Goal: Transaction & Acquisition: Purchase product/service

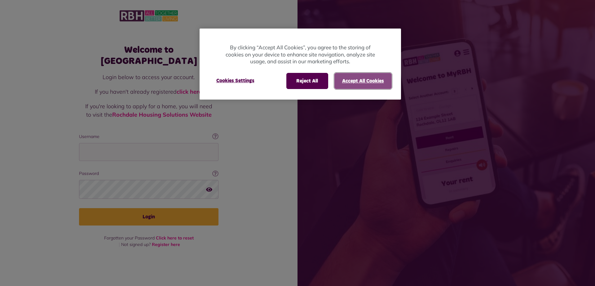
click at [367, 81] on button "Accept All Cookies" at bounding box center [362, 81] width 57 height 16
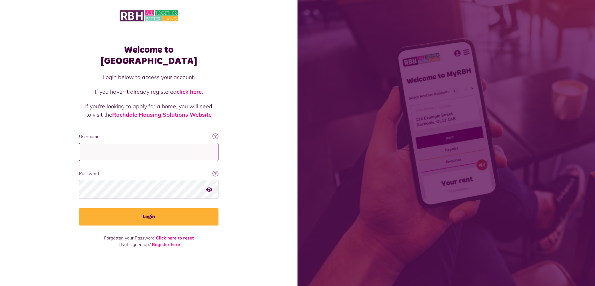
click at [142, 151] on input "Username" at bounding box center [148, 152] width 139 height 18
type input "**********"
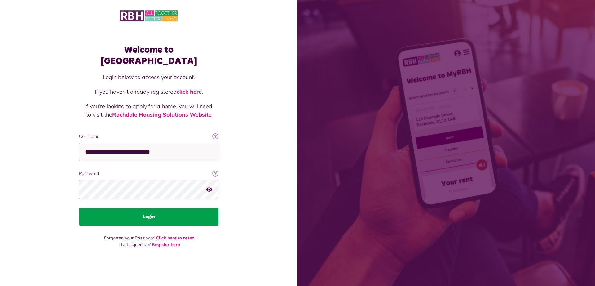
click at [126, 209] on button "Login" at bounding box center [148, 216] width 139 height 17
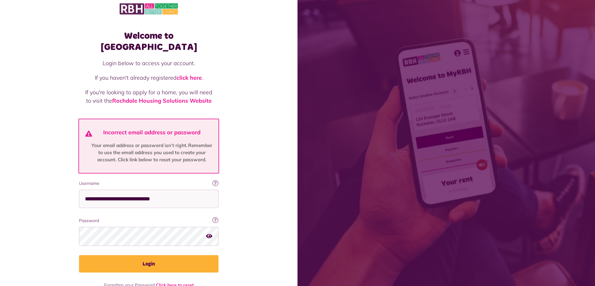
scroll to position [15, 0]
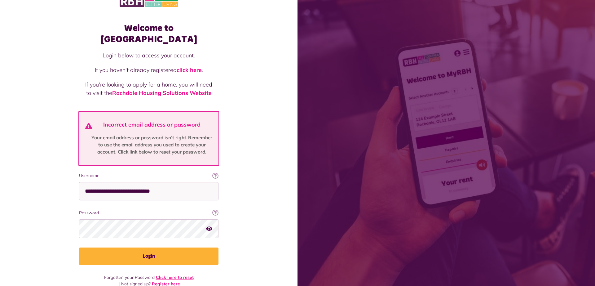
click at [163, 274] on link "Click here to reset" at bounding box center [175, 277] width 38 height 6
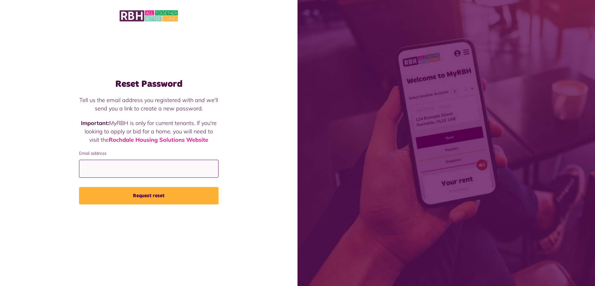
click at [144, 164] on input "Email address" at bounding box center [148, 169] width 139 height 18
type input "*"
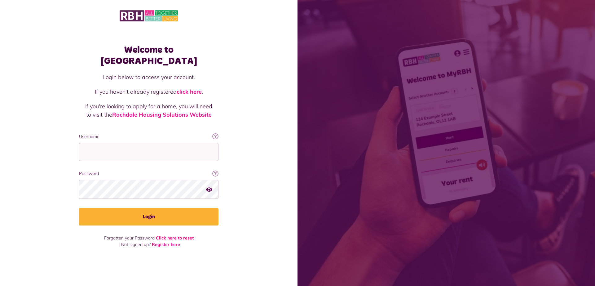
click at [152, 137] on div "Username This will be the email you used when you originally registered with My…" at bounding box center [148, 147] width 139 height 28
click at [151, 148] on input "Username" at bounding box center [148, 152] width 139 height 18
type input "*"
click at [103, 150] on input "Username" at bounding box center [148, 152] width 139 height 18
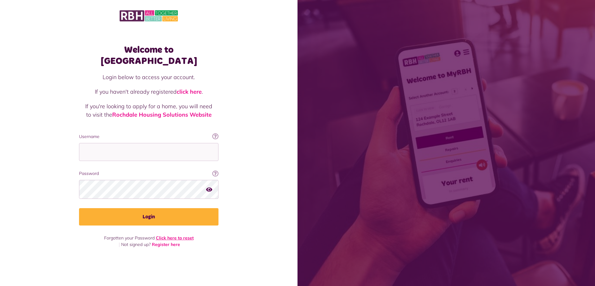
click at [179, 235] on link "Click here to reset" at bounding box center [175, 238] width 38 height 6
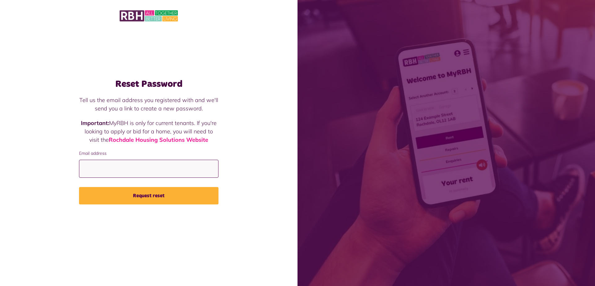
click at [117, 168] on input "Email address" at bounding box center [148, 169] width 139 height 18
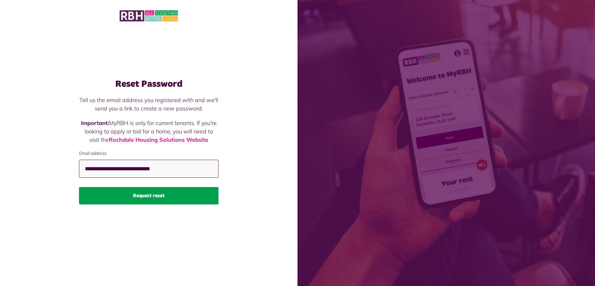
type input "**********"
click at [125, 195] on button "Request reset" at bounding box center [148, 195] width 139 height 17
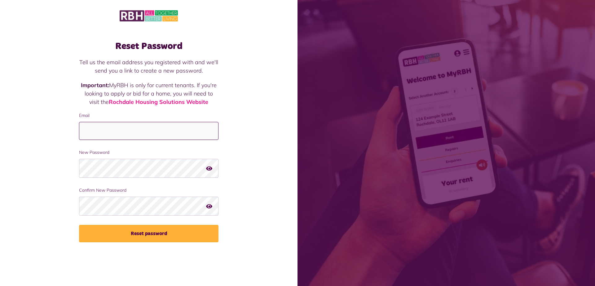
click at [120, 126] on input "Email" at bounding box center [148, 131] width 139 height 18
type input "**********"
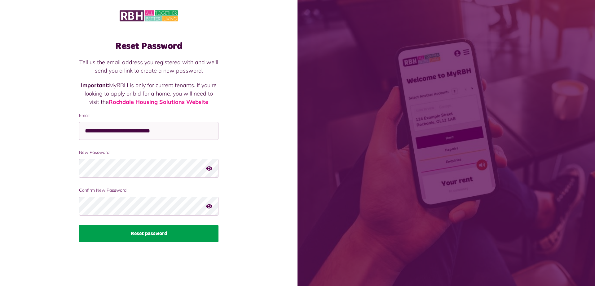
click at [116, 234] on button "Reset password" at bounding box center [148, 233] width 139 height 17
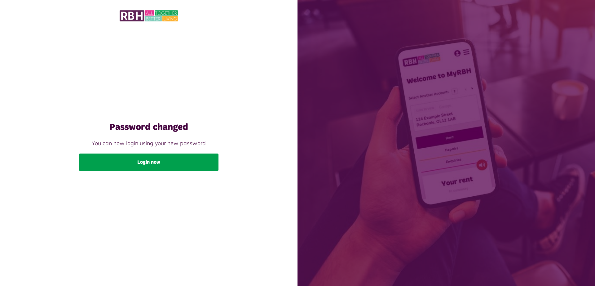
click at [138, 161] on link "Login now" at bounding box center [148, 161] width 139 height 17
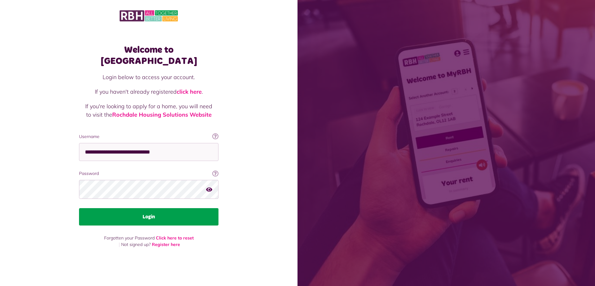
click at [147, 212] on button "Login" at bounding box center [148, 216] width 139 height 17
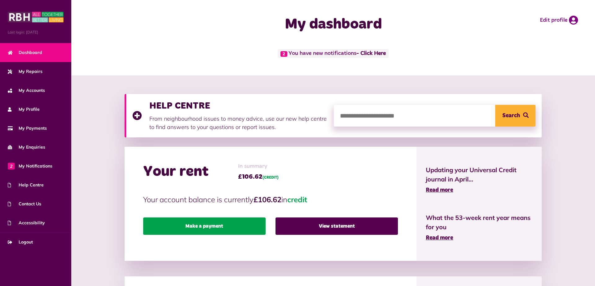
click at [181, 228] on link "Make a payment" at bounding box center [204, 225] width 122 height 17
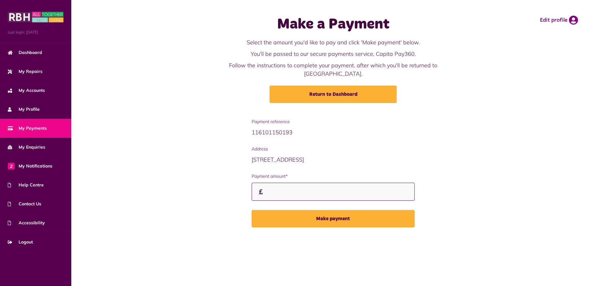
click at [288, 183] on input "Payment amount*" at bounding box center [333, 191] width 163 height 18
click at [304, 187] on input "*******" at bounding box center [333, 191] width 163 height 18
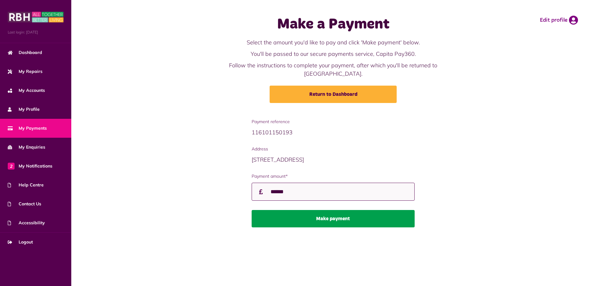
type input "******"
click at [283, 214] on button "Make payment" at bounding box center [333, 218] width 163 height 17
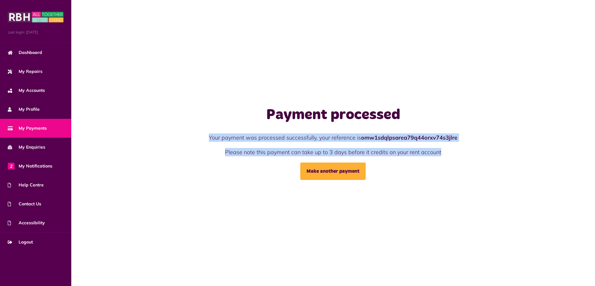
drag, startPoint x: 209, startPoint y: 137, endPoint x: 504, endPoint y: 151, distance: 295.3
click at [504, 151] on div "Your payment was processed successfully, your reference is omw1sdqlpsarea79q44o…" at bounding box center [333, 144] width 348 height 23
copy div "Your payment was processed successfully, your reference is omw1sdqlpsarea79q44o…"
